Goal: Find contact information: Find contact information

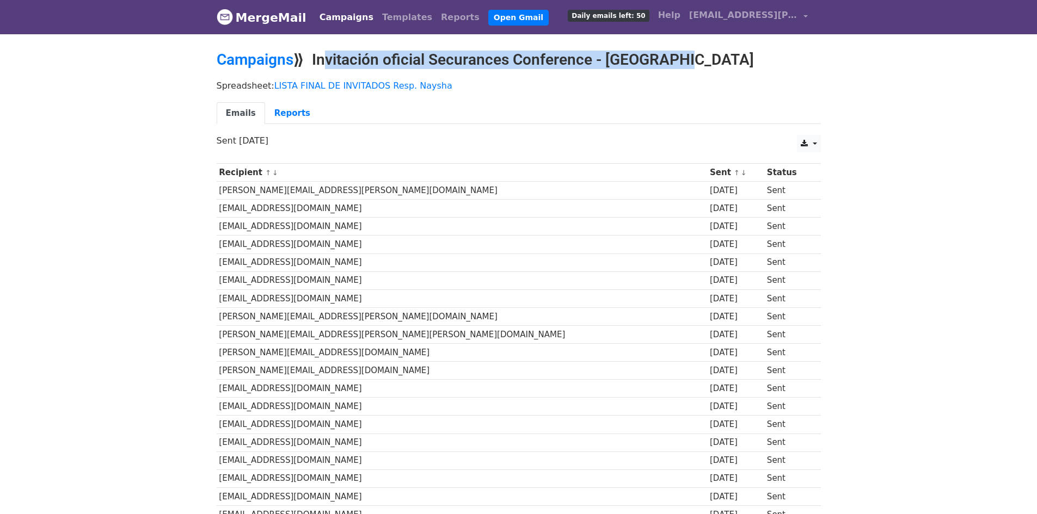
copy h2 "Invitación oficial Securances Conference - [GEOGRAPHIC_DATA]"
drag, startPoint x: 318, startPoint y: 60, endPoint x: 675, endPoint y: 60, distance: 357.0
click at [675, 60] on h2 "Campaigns ⟫ Invitación oficial Securances Conference - Arequipa" at bounding box center [519, 60] width 604 height 19
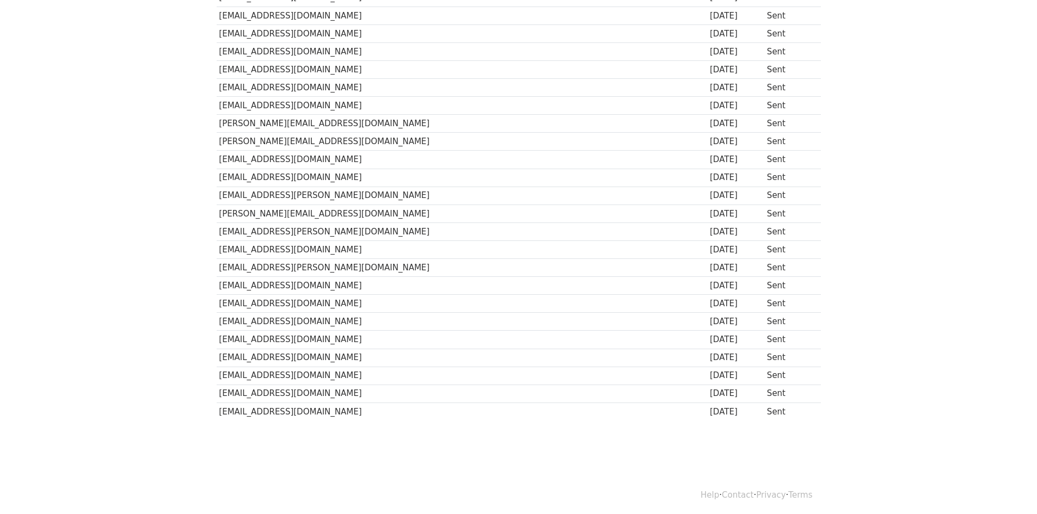
scroll to position [664, 0]
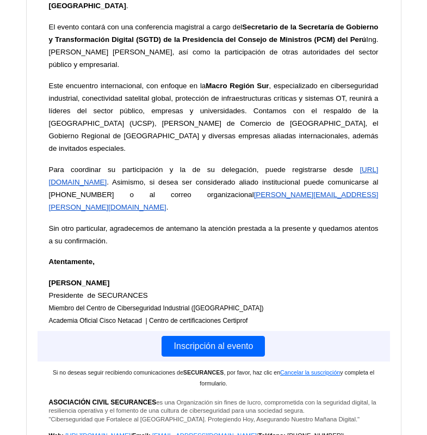
scroll to position [36001, 0]
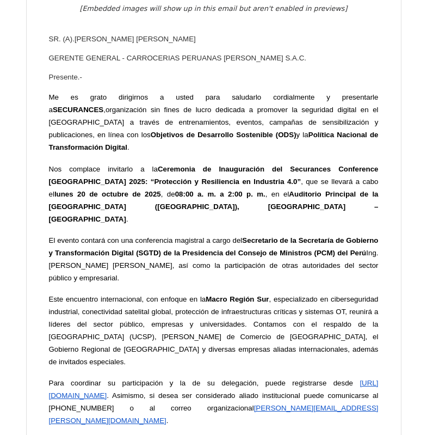
drag, startPoint x: 78, startPoint y: 282, endPoint x: 217, endPoint y: 281, distance: 138.2
copy td "dinitoraul@gmail.co"
copy td "dinitoraul@gmail.com"
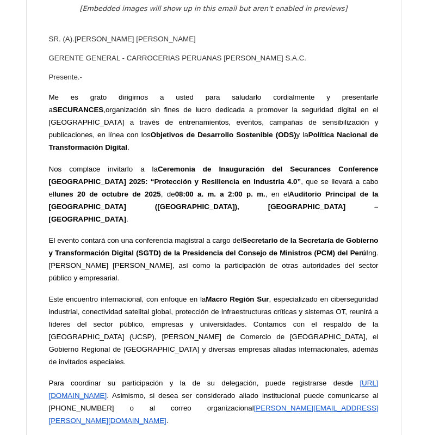
drag, startPoint x: 72, startPoint y: 190, endPoint x: 151, endPoint y: 193, distance: 78.9
